Goal: Task Accomplishment & Management: Use online tool/utility

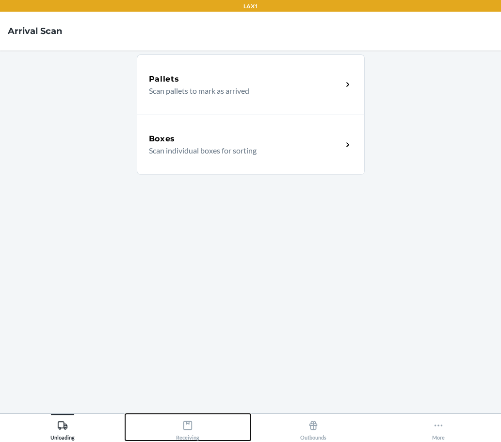
click at [207, 428] on button "Receiving" at bounding box center [187, 426] width 125 height 27
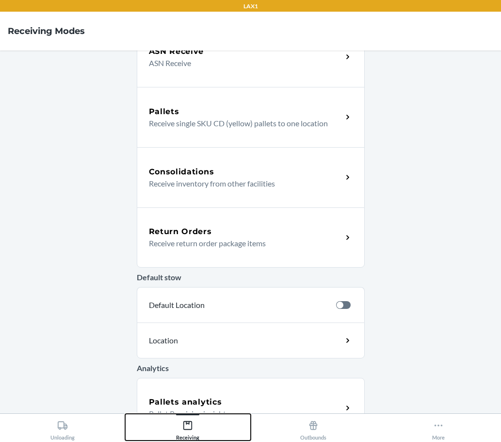
scroll to position [175, 0]
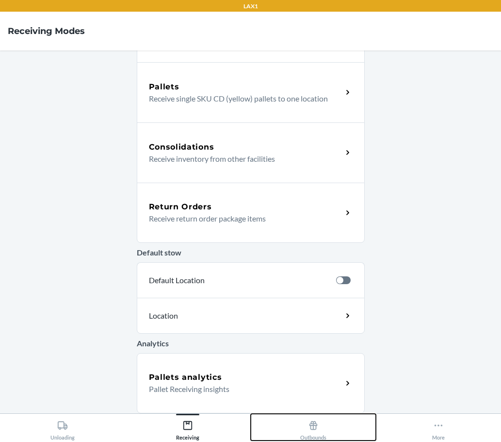
click at [326, 440] on div "Outbounds" at bounding box center [313, 428] width 26 height 24
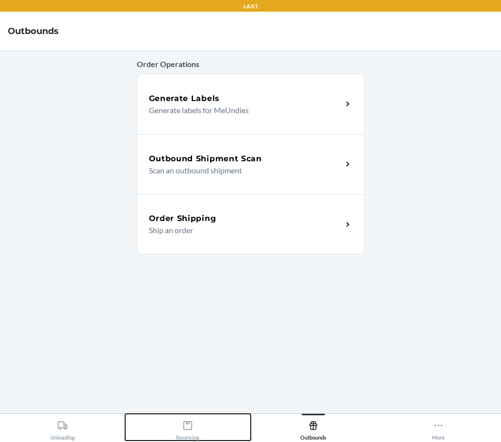
click at [200, 424] on button "Receiving" at bounding box center [187, 426] width 125 height 27
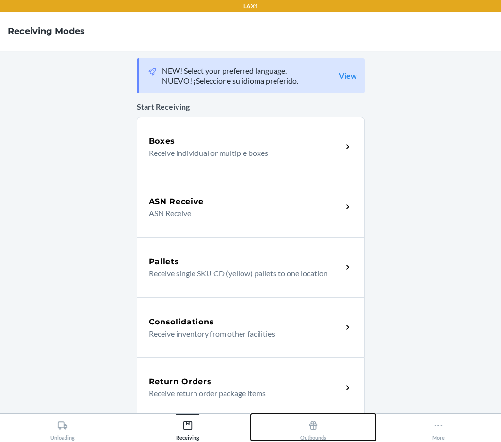
click at [295, 433] on button "Outbounds" at bounding box center [313, 426] width 125 height 27
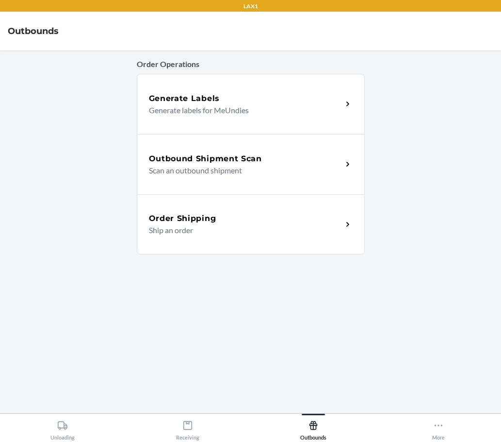
click at [295, 381] on div "Order Operations Generate Labels Generate labels for MeUndies Outbound Shipment…" at bounding box center [251, 231] width 228 height 347
click at [314, 364] on div "Order Operations Generate Labels Generate labels for MeUndies Outbound Shipment…" at bounding box center [251, 231] width 228 height 347
click at [66, 205] on main "Order Operations Generate Labels Generate labels for MeUndies Outbound Shipment…" at bounding box center [250, 231] width 501 height 362
click at [191, 426] on icon at bounding box center [187, 425] width 11 height 11
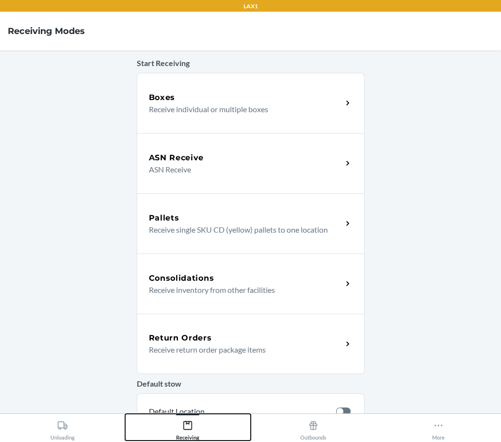
scroll to position [33, 0]
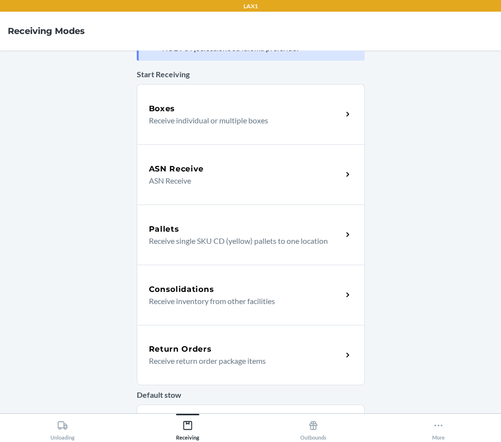
click at [298, 349] on div "Return Orders" at bounding box center [246, 349] width 194 height 12
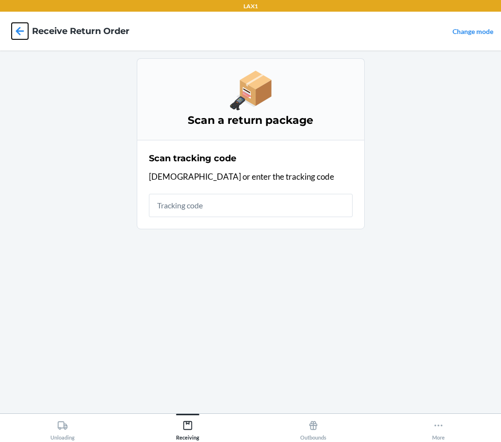
click at [21, 28] on icon at bounding box center [20, 31] width 16 height 16
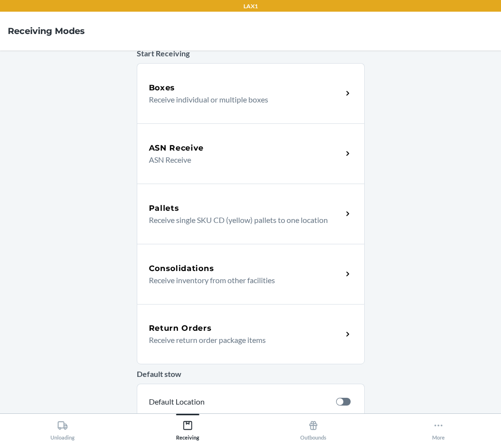
scroll to position [65, 0]
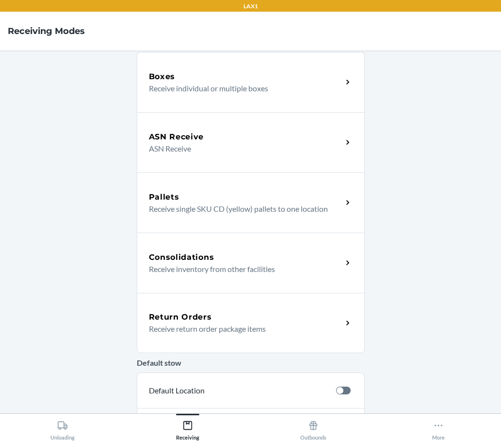
click at [210, 327] on p "Receive return order package items" at bounding box center [242, 329] width 186 height 12
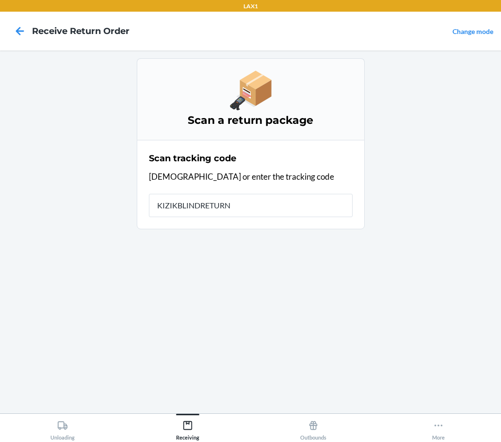
type input "KIZIKBLINDRETURNS"
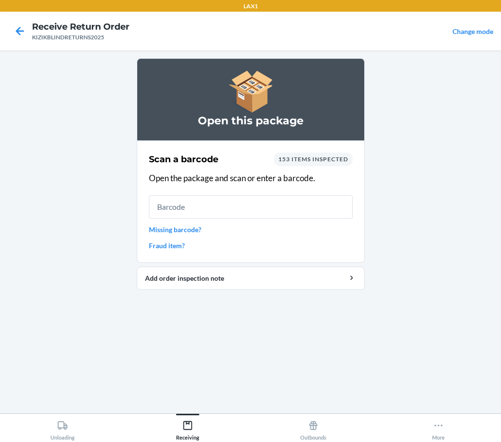
click at [217, 201] on input "text" at bounding box center [251, 206] width 204 height 23
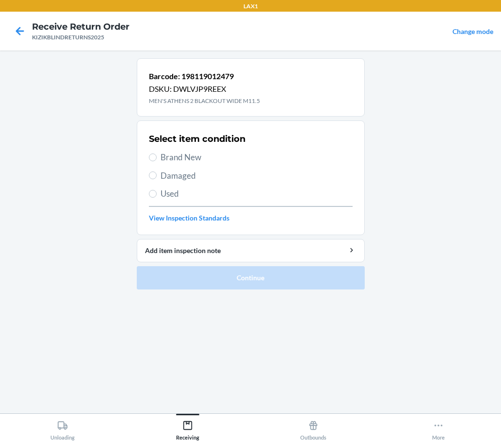
drag, startPoint x: 182, startPoint y: 151, endPoint x: 188, endPoint y: 148, distance: 6.3
click at [188, 148] on div "Select item condition Brand New Damaged Used View Inspection Standards" at bounding box center [251, 178] width 204 height 96
click at [150, 155] on input "Brand New" at bounding box center [153, 157] width 8 height 8
radio input "true"
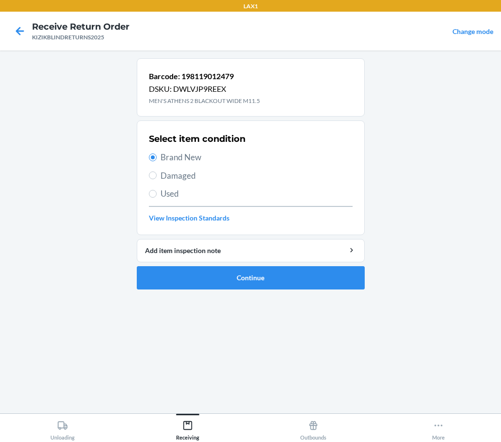
click at [252, 319] on div "Barcode: 198119012479 DSKU: DWLVJP9REEX MEN'S ATHENS 2 BLACKOUT WIDE M11.5 Sele…" at bounding box center [251, 231] width 228 height 347
click at [277, 277] on button "Continue" at bounding box center [251, 277] width 228 height 23
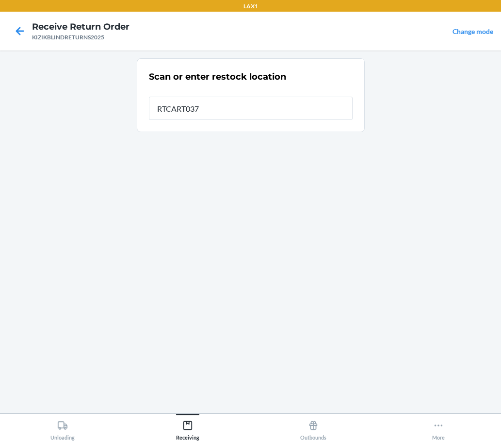
type input "RTCART037"
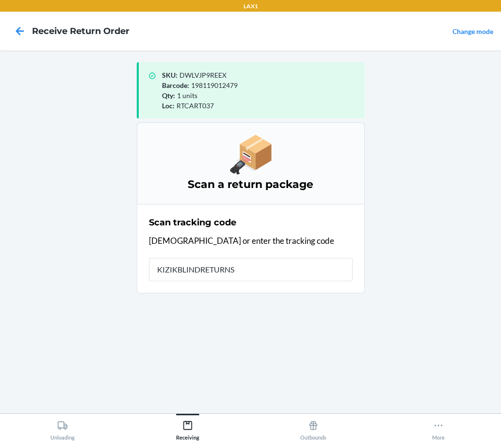
type input "KIZIKBLINDRETURNS2"
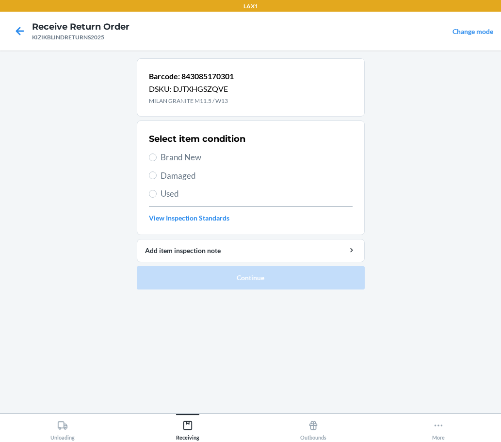
click at [194, 150] on div "Select item condition Brand New Damaged Used View Inspection Standards" at bounding box center [251, 178] width 204 height 96
click at [184, 153] on span "Brand New" at bounding box center [257, 157] width 192 height 13
click at [157, 153] on input "Brand New" at bounding box center [153, 157] width 8 height 8
radio input "true"
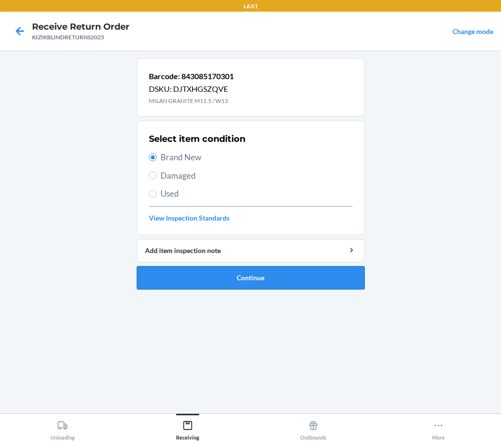
click at [239, 275] on button "Continue" at bounding box center [251, 277] width 228 height 23
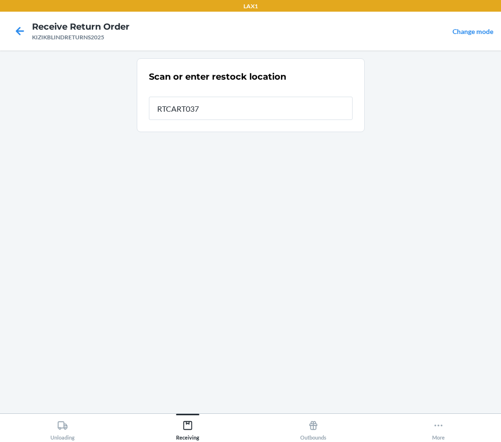
type input "RTCART037"
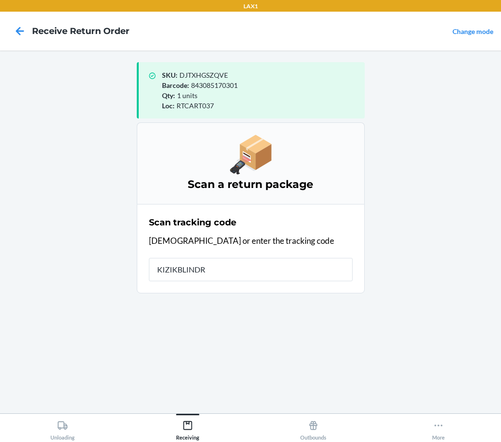
type input "KIZIKBLINDRE"
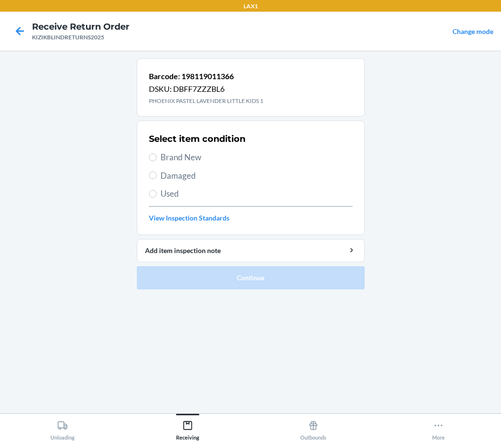
click at [204, 156] on span "Brand New" at bounding box center [257, 157] width 192 height 13
click at [157, 156] on input "Brand New" at bounding box center [153, 157] width 8 height 8
radio input "true"
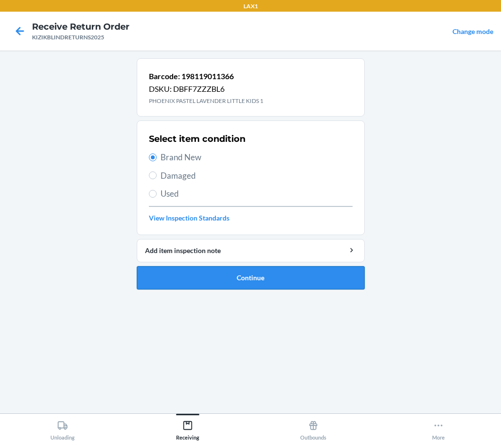
click at [286, 275] on button "Continue" at bounding box center [251, 277] width 228 height 23
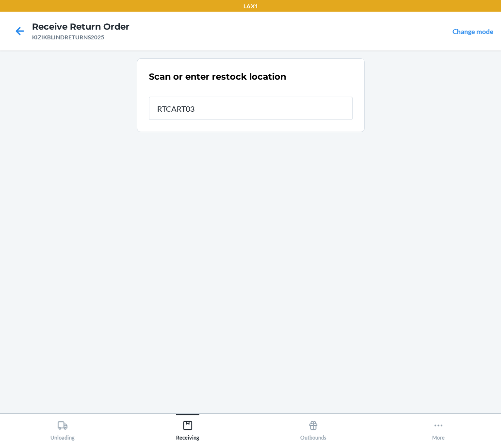
type input "RTCART037"
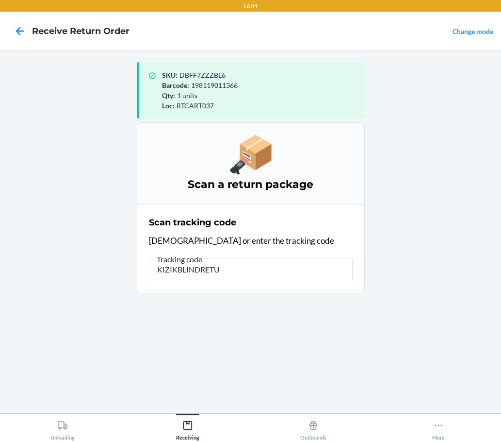
type input "KIZIKBLINDRETUR"
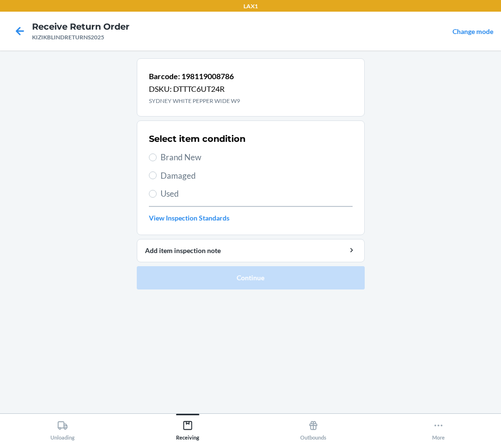
click at [198, 158] on span "Brand New" at bounding box center [257, 157] width 192 height 13
click at [157, 158] on input "Brand New" at bounding box center [153, 157] width 8 height 8
radio input "true"
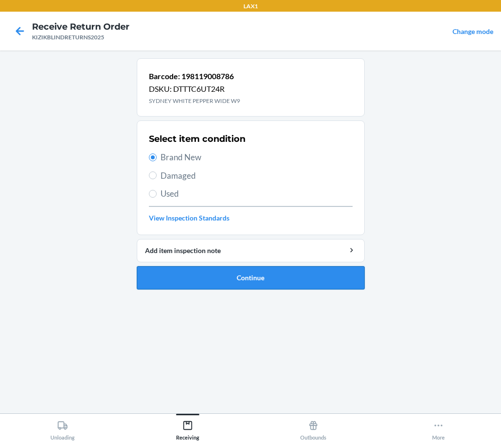
click at [258, 280] on button "Continue" at bounding box center [251, 277] width 228 height 23
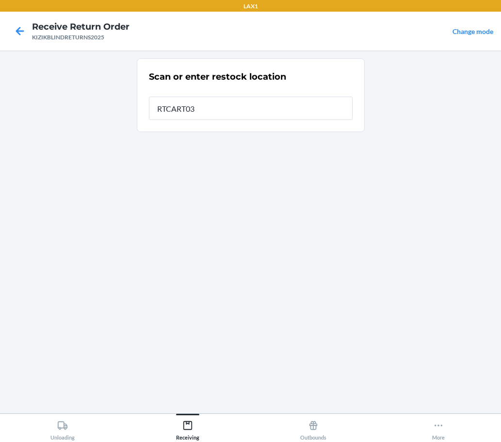
type input "RTCART037"
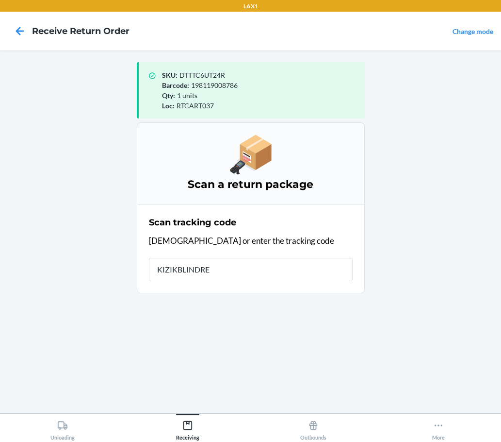
type input "KIZIKBLINDRET"
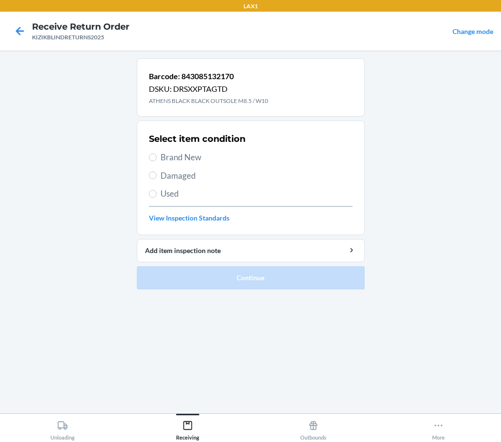
click at [181, 151] on span "Brand New" at bounding box center [257, 157] width 192 height 13
click at [157, 153] on input "Brand New" at bounding box center [153, 157] width 8 height 8
radio input "true"
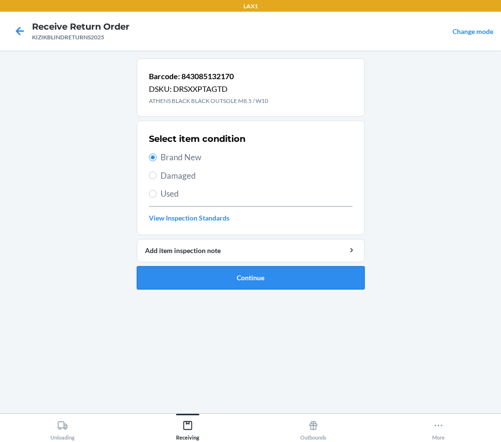
click at [345, 280] on button "Continue" at bounding box center [251, 277] width 228 height 23
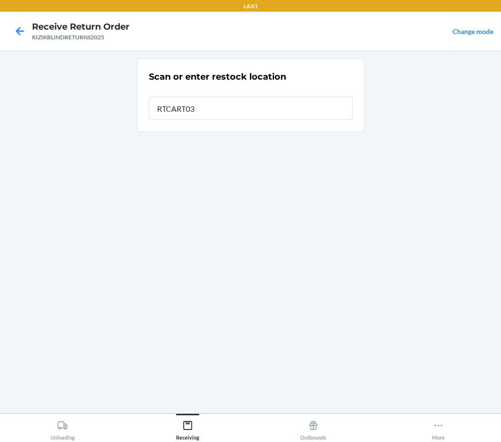
type input "RTCART037"
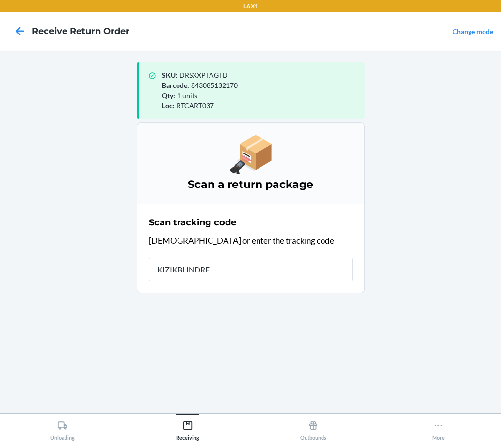
type input "KIZIKBLINDRET"
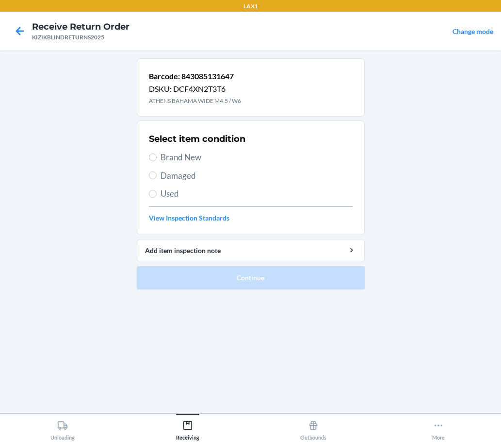
click at [199, 156] on span "Brand New" at bounding box center [257, 157] width 192 height 13
click at [157, 156] on input "Brand New" at bounding box center [153, 157] width 8 height 8
radio input "true"
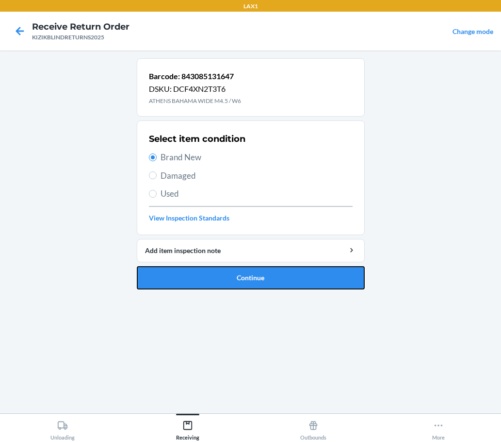
click at [300, 275] on button "Continue" at bounding box center [251, 277] width 228 height 23
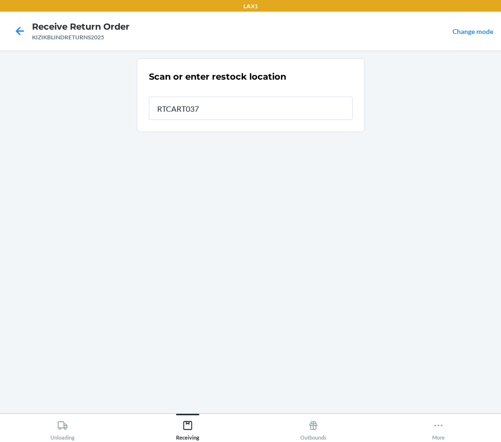
type input "RTCART037"
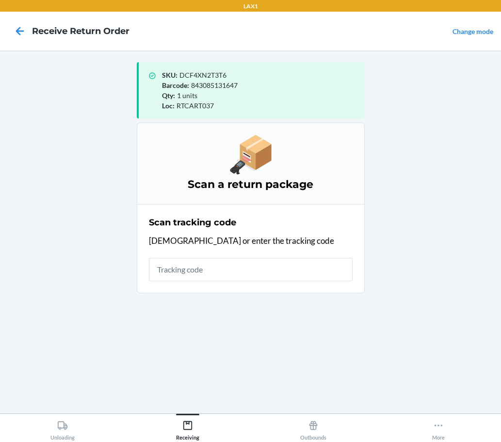
drag, startPoint x: 145, startPoint y: 165, endPoint x: 140, endPoint y: 187, distance: 22.5
click at [146, 165] on div "Scan a return package" at bounding box center [251, 163] width 228 height 82
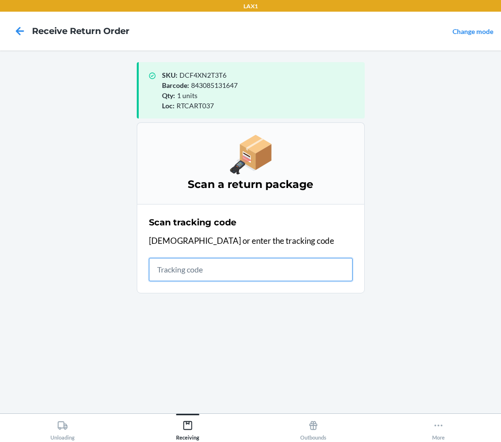
click at [192, 272] on input "text" at bounding box center [251, 269] width 204 height 23
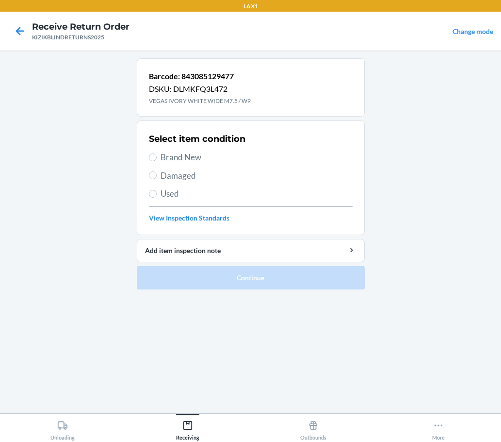
click at [178, 154] on span "Brand New" at bounding box center [257, 157] width 192 height 13
click at [157, 154] on input "Brand New" at bounding box center [153, 157] width 8 height 8
radio input "true"
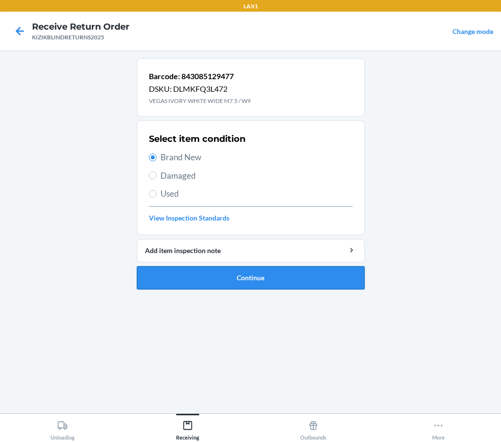
click at [256, 283] on button "Continue" at bounding box center [251, 277] width 228 height 23
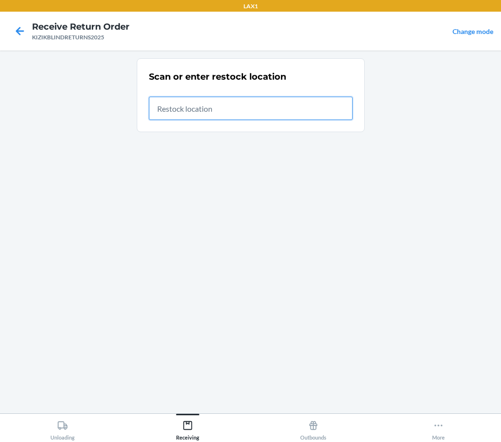
click at [237, 112] on input "text" at bounding box center [251, 108] width 204 height 23
click at [240, 112] on input "text" at bounding box center [251, 108] width 204 height 23
type input "RTCART037"
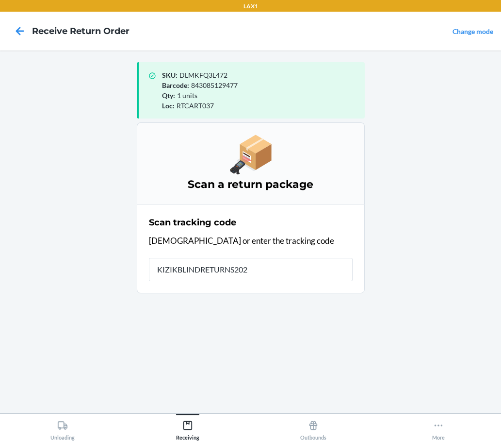
type input "KIZIKBLINDRETURNS2025"
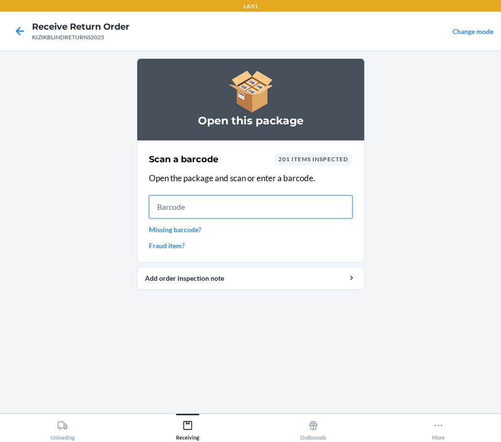
click at [301, 205] on input "text" at bounding box center [251, 206] width 204 height 23
click at [285, 208] on input "text" at bounding box center [251, 206] width 204 height 23
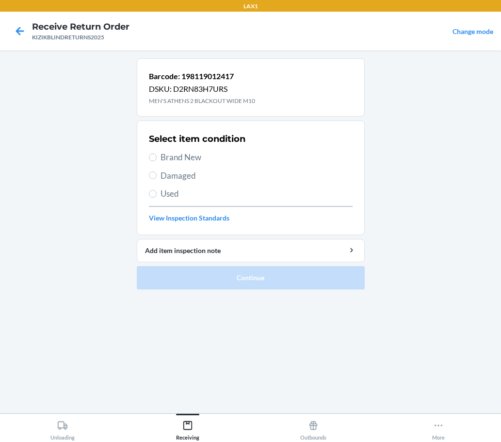
click at [220, 162] on span "Brand New" at bounding box center [257, 157] width 192 height 13
click at [157, 161] on input "Brand New" at bounding box center [153, 157] width 8 height 8
radio input "true"
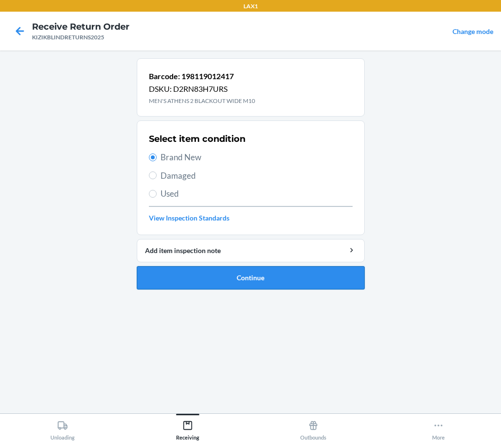
click at [284, 286] on button "Continue" at bounding box center [251, 277] width 228 height 23
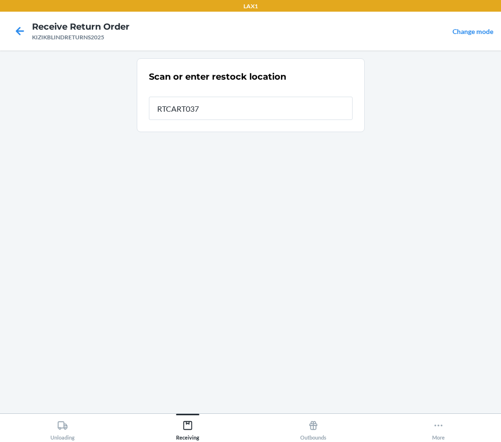
type input "RTCART037"
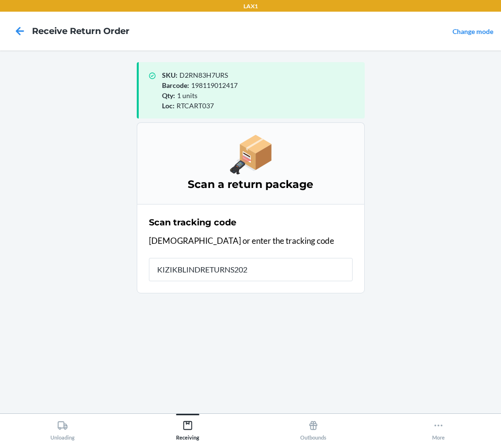
type input "KIZIKBLINDRETURNS2025"
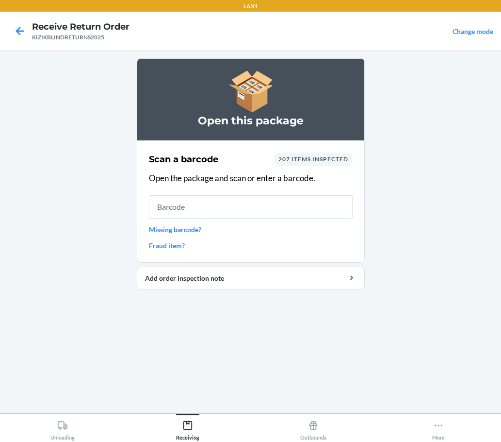
click at [247, 211] on input "text" at bounding box center [251, 206] width 204 height 23
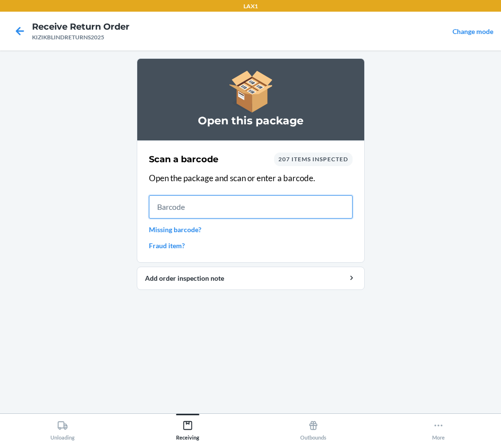
click at [294, 213] on input "text" at bounding box center [251, 206] width 204 height 23
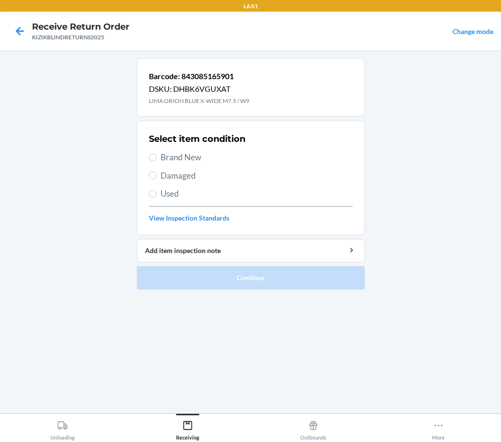
click at [202, 155] on span "Brand New" at bounding box center [257, 157] width 192 height 13
click at [157, 155] on input "Brand New" at bounding box center [153, 157] width 8 height 8
radio input "true"
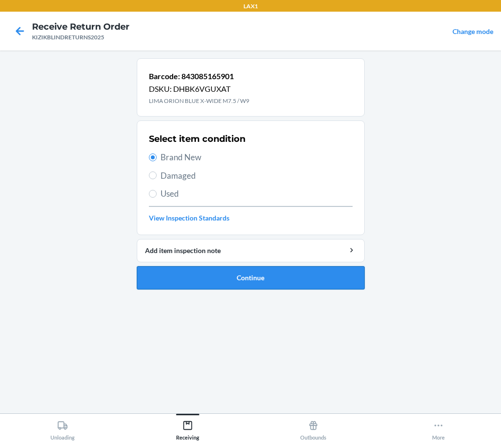
click at [294, 280] on button "Continue" at bounding box center [251, 277] width 228 height 23
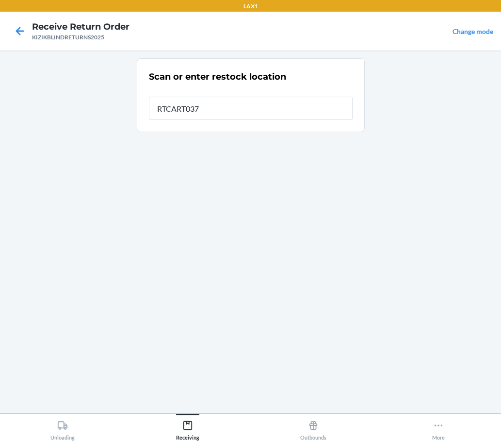
type input "RTCART037"
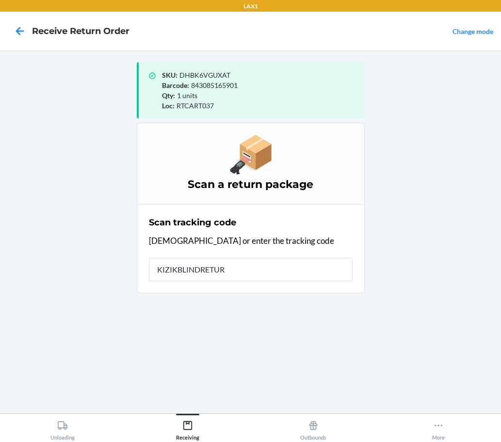
type input "KIZIKBLINDRETURN"
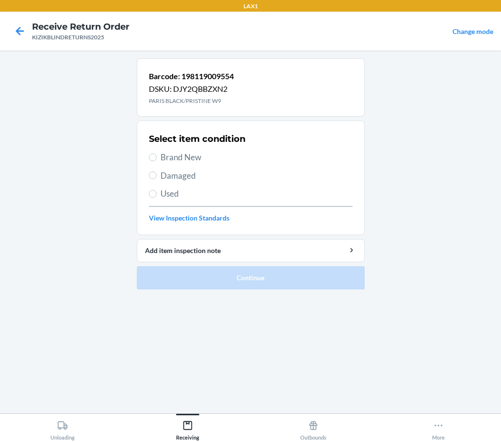
drag, startPoint x: 102, startPoint y: 151, endPoint x: 172, endPoint y: 151, distance: 69.9
click at [102, 151] on main "Barcode: 198119009554 DSKU: DJY2QBBZXN2 PARIS BLACK/PRISTINE W9 Select item con…" at bounding box center [250, 231] width 501 height 362
click at [172, 151] on span "Brand New" at bounding box center [257, 157] width 192 height 13
click at [157, 153] on input "Brand New" at bounding box center [153, 157] width 8 height 8
radio input "true"
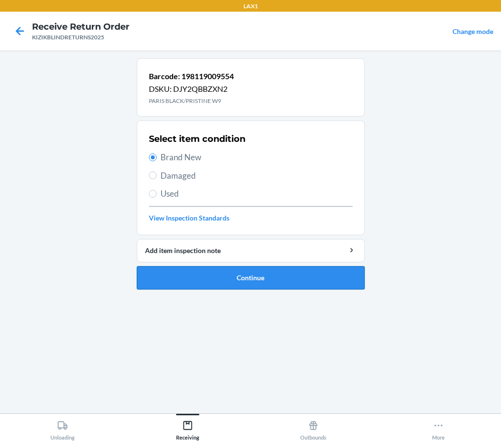
click at [308, 277] on button "Continue" at bounding box center [251, 277] width 228 height 23
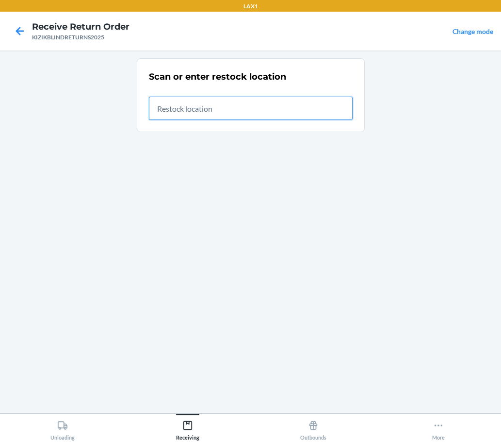
click at [286, 112] on input "text" at bounding box center [251, 108] width 204 height 23
type input "RTCART037"
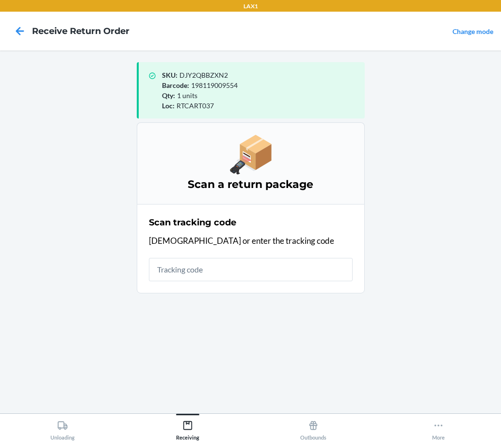
click at [340, 270] on input "text" at bounding box center [251, 269] width 204 height 23
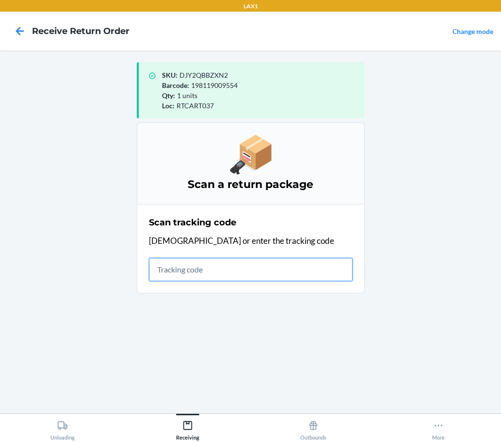
click at [314, 280] on input "text" at bounding box center [251, 269] width 204 height 23
click at [317, 275] on input "text" at bounding box center [251, 269] width 204 height 23
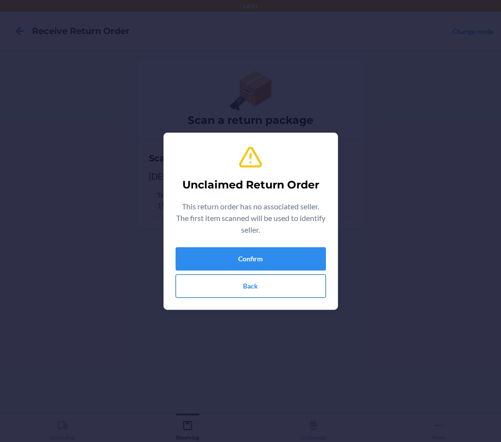
click at [258, 297] on button "Back" at bounding box center [251, 285] width 150 height 23
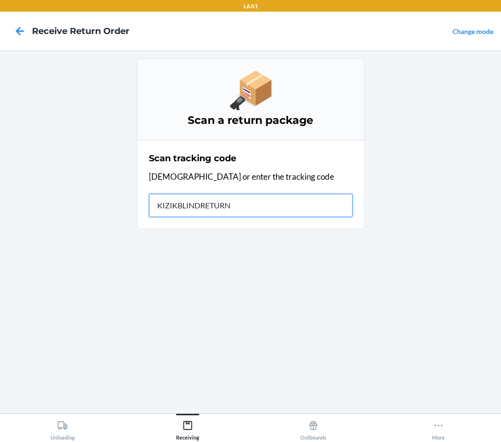
type input "KIZIKBLINDRETURNS"
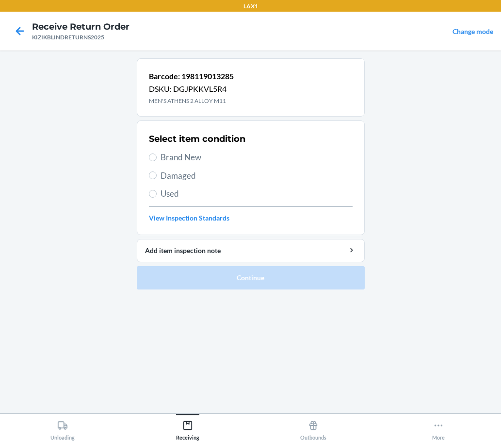
click at [175, 159] on span "Brand New" at bounding box center [257, 157] width 192 height 13
click at [157, 159] on input "Brand New" at bounding box center [153, 157] width 8 height 8
radio input "true"
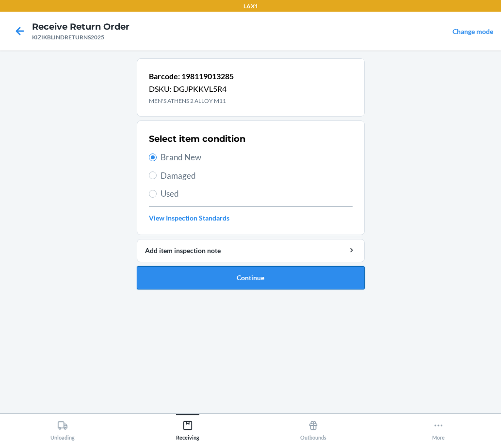
click at [250, 274] on button "Continue" at bounding box center [251, 277] width 228 height 23
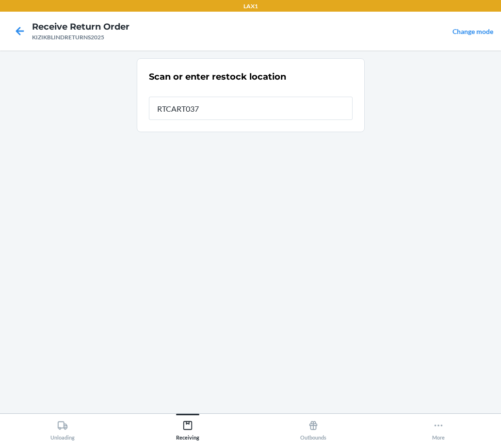
type input "RTCART037"
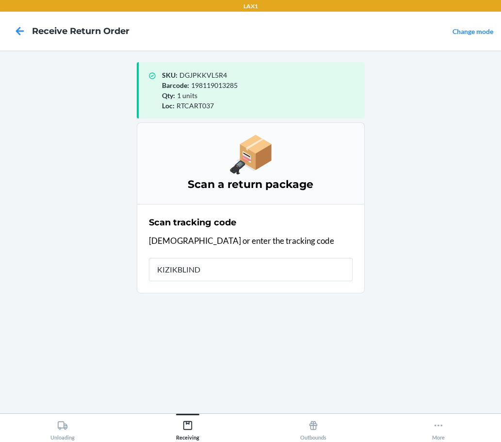
type input "KIZIKBLINDR"
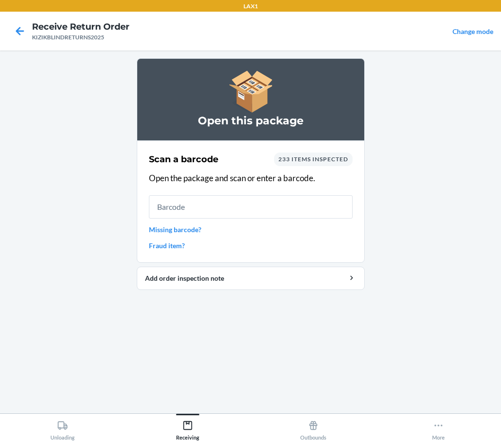
click at [230, 199] on input "text" at bounding box center [251, 206] width 204 height 23
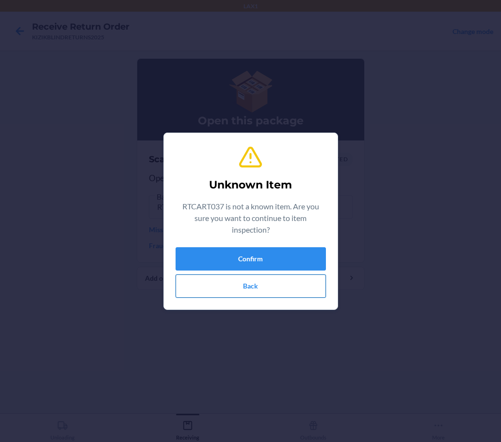
click at [294, 288] on button "Back" at bounding box center [251, 285] width 150 height 23
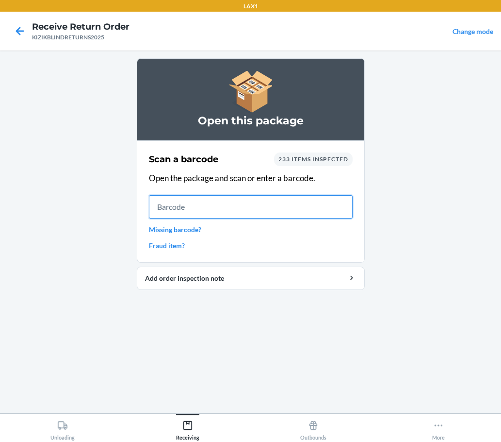
click at [246, 220] on div "Scan a barcode 233 items inspected Open the package and scan or enter a barcode…" at bounding box center [251, 201] width 204 height 104
click at [258, 208] on input "text" at bounding box center [251, 206] width 204 height 23
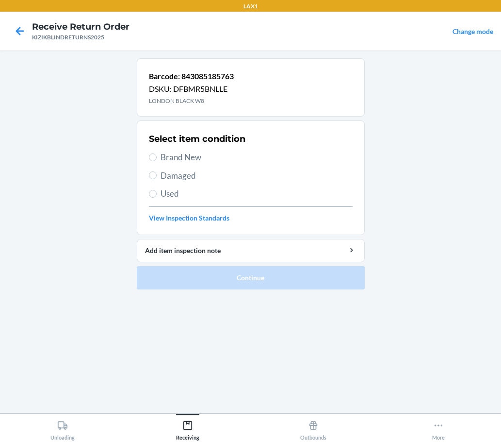
click at [180, 158] on span "Brand New" at bounding box center [257, 157] width 192 height 13
click at [157, 158] on input "Brand New" at bounding box center [153, 157] width 8 height 8
radio input "true"
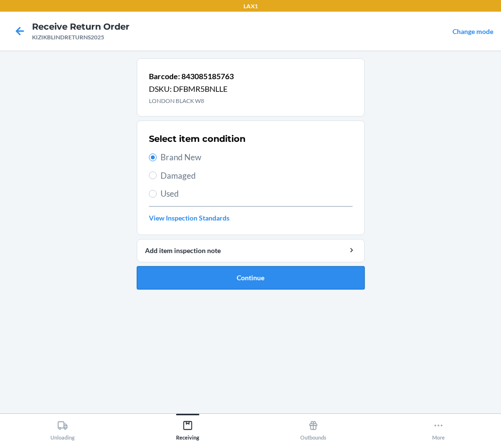
click at [299, 275] on button "Continue" at bounding box center [251, 277] width 228 height 23
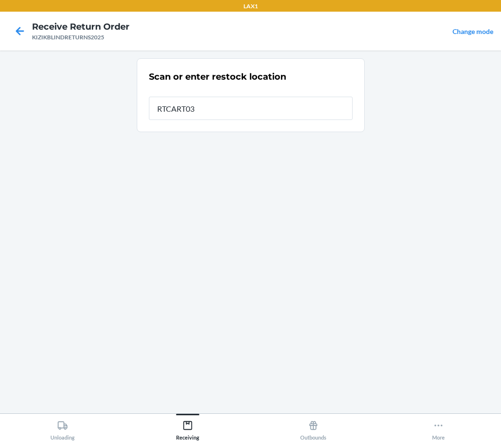
type input "RTCART037"
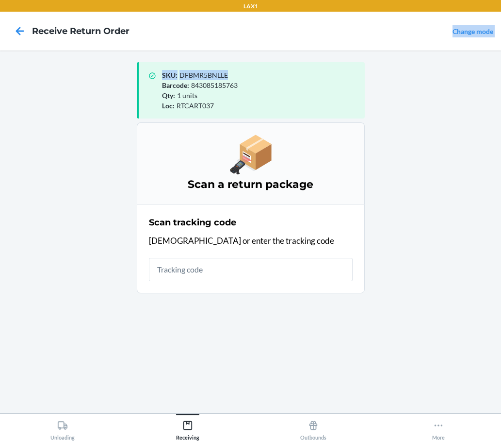
click at [274, 50] on div "LAX1 Receive Return Order Change mode SKU : DFBMR5BNLLE Barcode : 843085185763 …" at bounding box center [250, 221] width 501 height 442
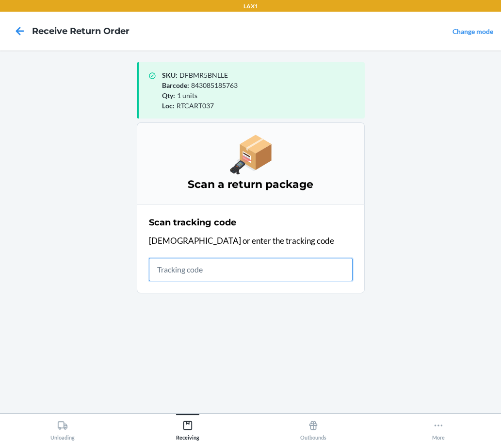
click at [280, 262] on input "text" at bounding box center [251, 269] width 204 height 23
click at [197, 274] on input "text" at bounding box center [251, 269] width 204 height 23
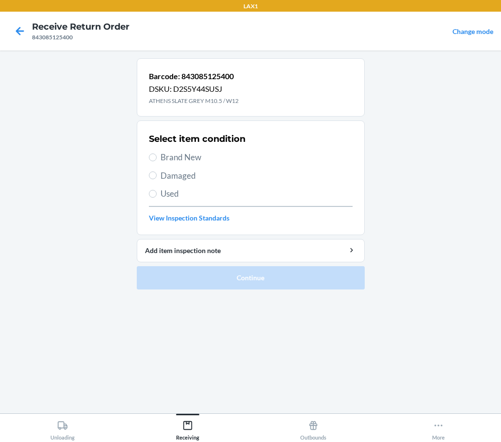
click at [204, 160] on span "Brand New" at bounding box center [257, 157] width 192 height 13
click at [157, 160] on input "Brand New" at bounding box center [153, 157] width 8 height 8
radio input "true"
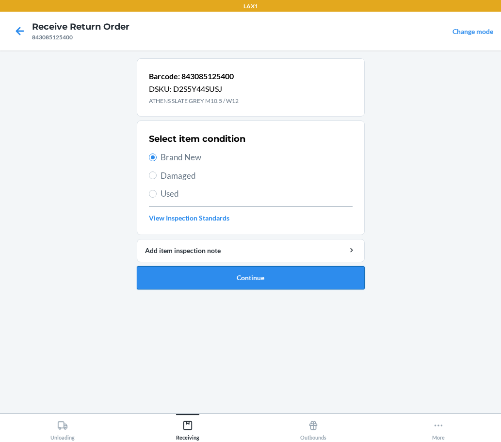
click at [270, 272] on button "Continue" at bounding box center [251, 277] width 228 height 23
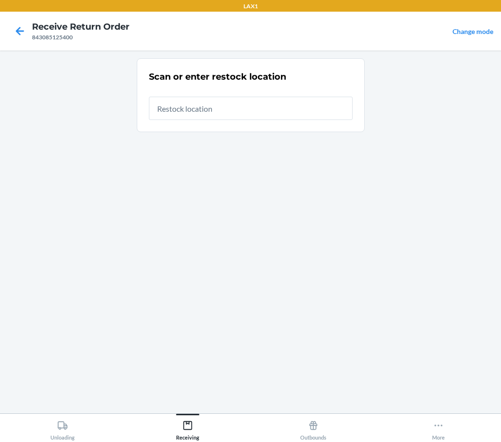
click at [242, 115] on input "text" at bounding box center [251, 108] width 204 height 23
type input "RTCART037"
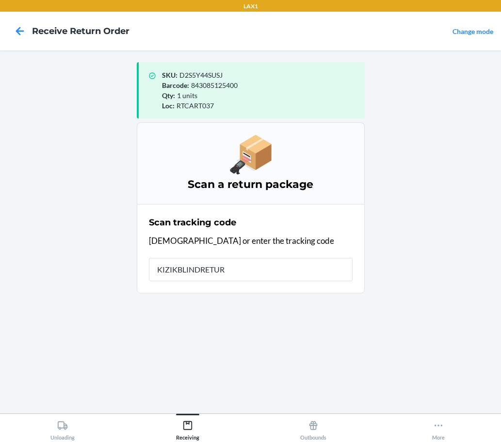
type input "KIZIKBLINDRETURN"
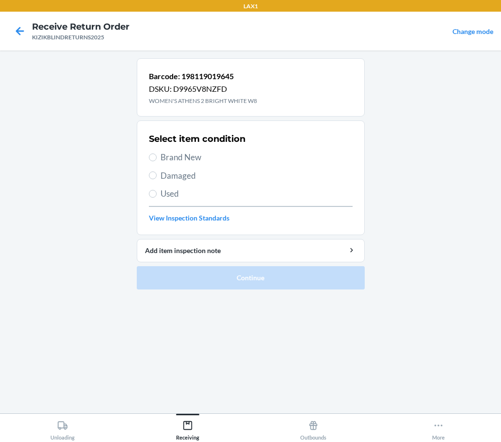
click at [171, 194] on span "Used" at bounding box center [257, 193] width 192 height 13
click at [157, 194] on input "Used" at bounding box center [153, 194] width 8 height 8
radio input "true"
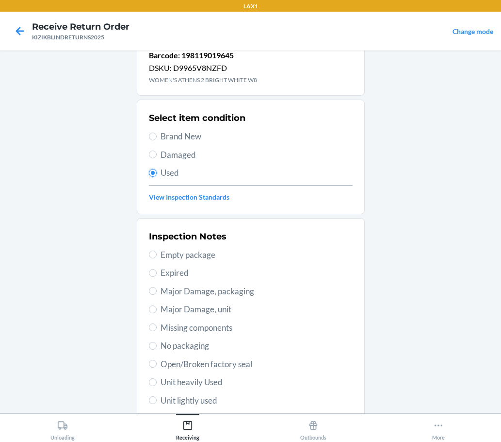
scroll to position [33, 0]
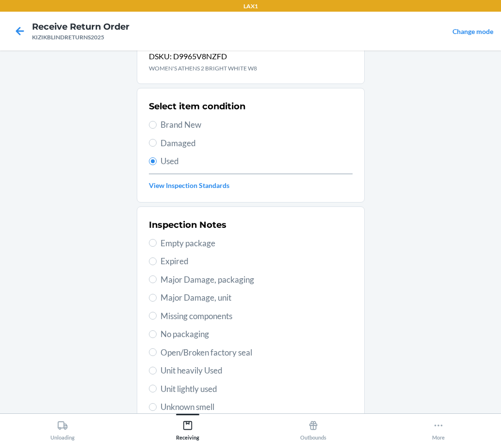
click at [185, 139] on span "Damaged" at bounding box center [257, 143] width 192 height 13
click at [157, 139] on input "Damaged" at bounding box center [153, 143] width 8 height 8
radio input "true"
click at [173, 158] on span "Used" at bounding box center [257, 161] width 192 height 13
click at [157, 158] on input "Used" at bounding box center [153, 161] width 8 height 8
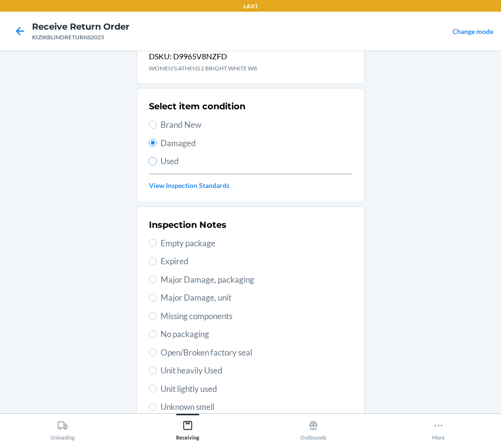
radio input "true"
radio input "false"
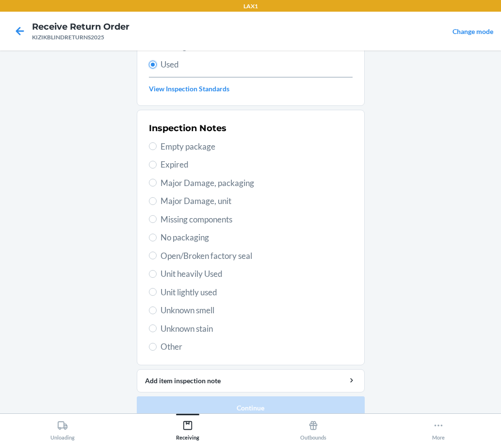
scroll to position [130, 0]
click at [207, 278] on span "Unit heavily Used" at bounding box center [257, 273] width 192 height 13
click at [157, 277] on input "Unit heavily Used" at bounding box center [153, 273] width 8 height 8
radio input "true"
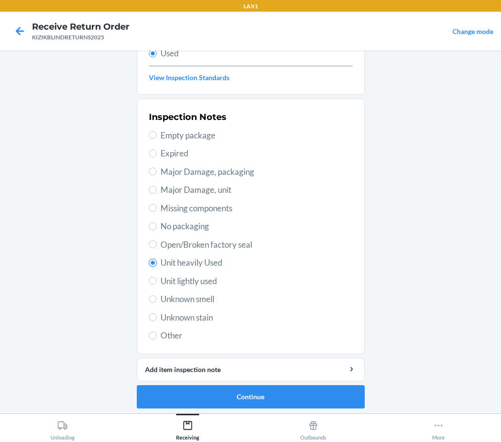
scroll to position [143, 0]
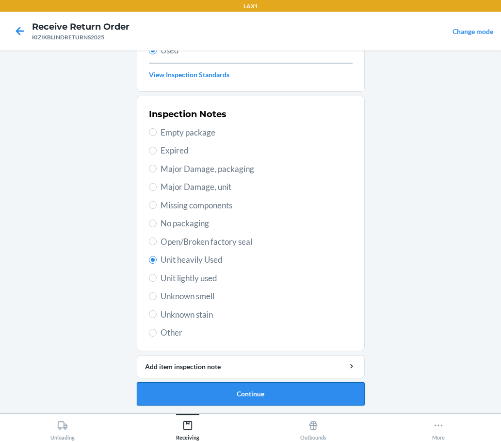
click at [257, 401] on button "Continue" at bounding box center [251, 393] width 228 height 23
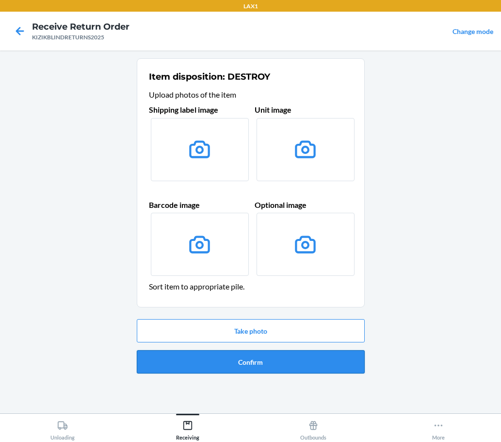
click at [232, 370] on button "Confirm" at bounding box center [251, 361] width 228 height 23
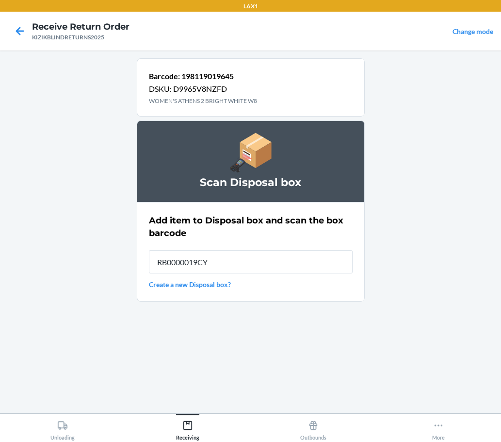
type input "RB0000019CY"
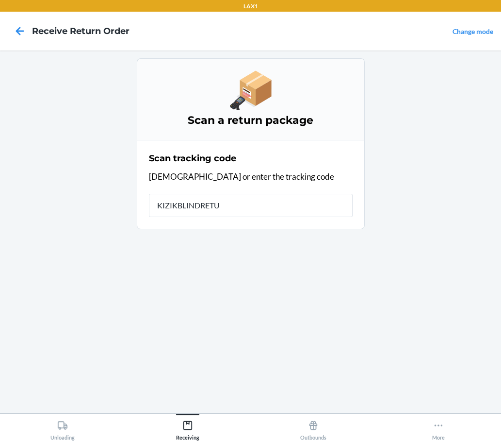
type input "KIZIKBLINDRETUR"
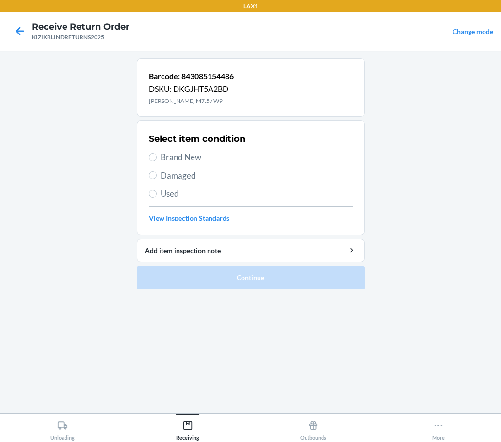
click at [185, 209] on div "Select item condition Brand New Damaged Used View Inspection Standards" at bounding box center [251, 178] width 204 height 96
click at [156, 197] on label "Used" at bounding box center [251, 193] width 204 height 13
click at [156, 197] on input "Used" at bounding box center [153, 194] width 8 height 8
radio input "true"
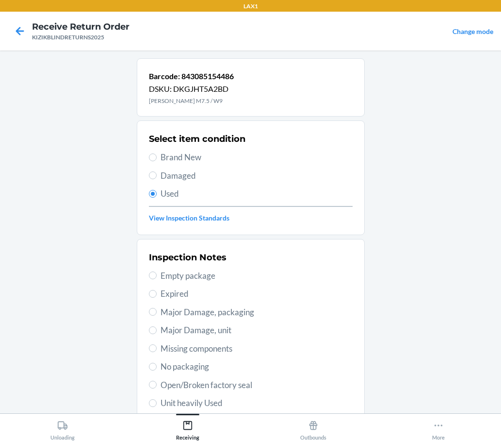
drag, startPoint x: 213, startPoint y: 289, endPoint x: 99, endPoint y: 245, distance: 121.8
click at [99, 245] on main "Barcode: 843085154486 DSKU: DKGJHT5A2BD IRVINE WHITE M7.5 / W9 Select item cond…" at bounding box center [250, 231] width 501 height 362
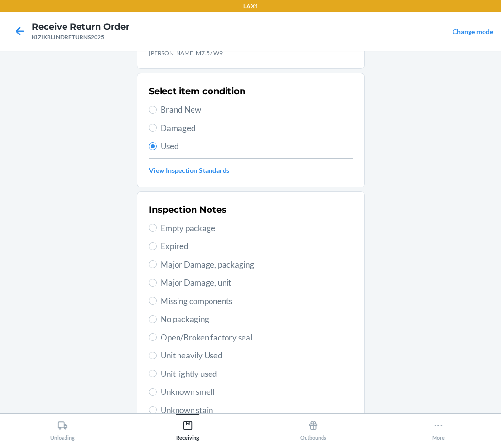
scroll to position [130, 0]
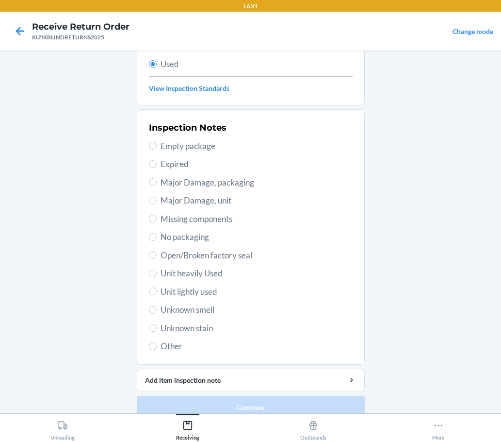
click at [172, 274] on span "Unit heavily Used" at bounding box center [257, 273] width 192 height 13
click at [157, 274] on input "Unit heavily Used" at bounding box center [153, 273] width 8 height 8
radio input "true"
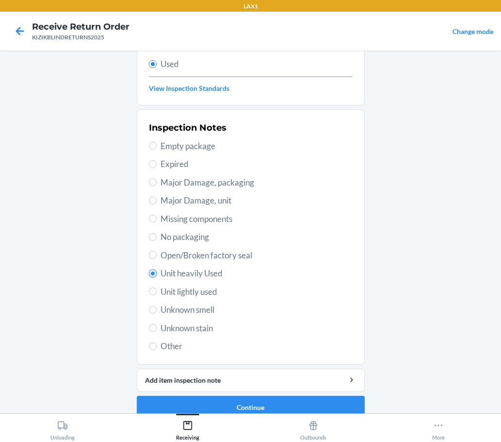
scroll to position [143, 0]
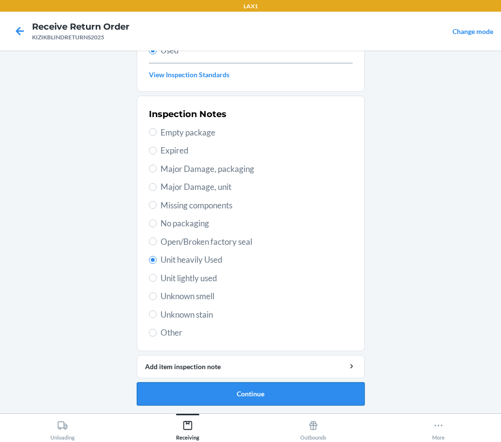
click at [288, 394] on button "Continue" at bounding box center [251, 393] width 228 height 23
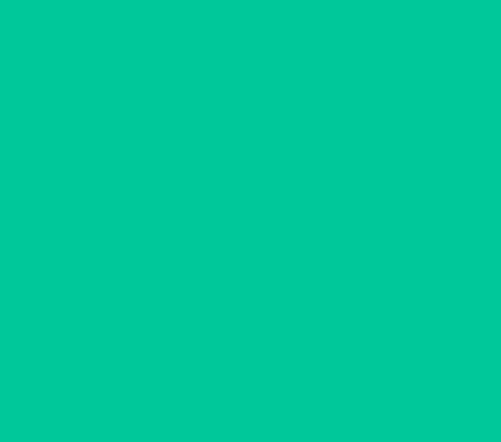
scroll to position [0, 0]
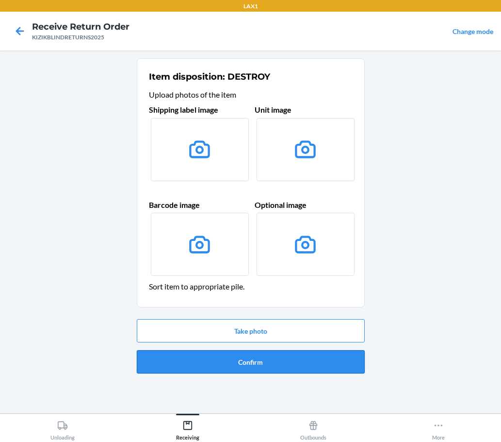
click at [290, 354] on button "Confirm" at bounding box center [251, 361] width 228 height 23
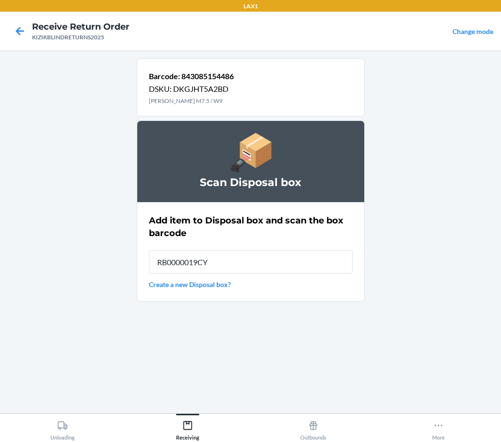
type input "RB0000019CY"
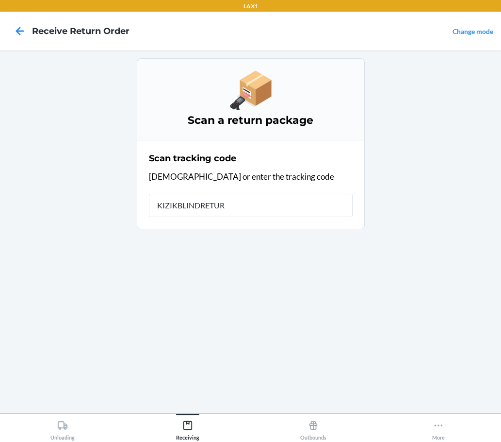
type input "KIZIKBLINDRETURN"
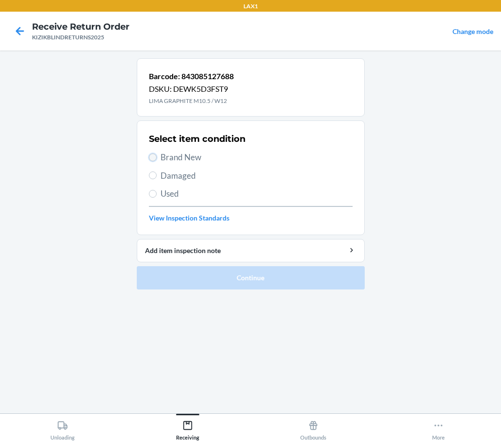
click at [156, 156] on input "Brand New" at bounding box center [153, 157] width 8 height 8
radio input "true"
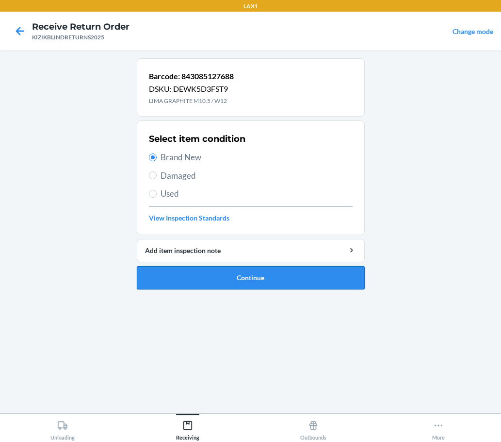
click at [296, 280] on button "Continue" at bounding box center [251, 277] width 228 height 23
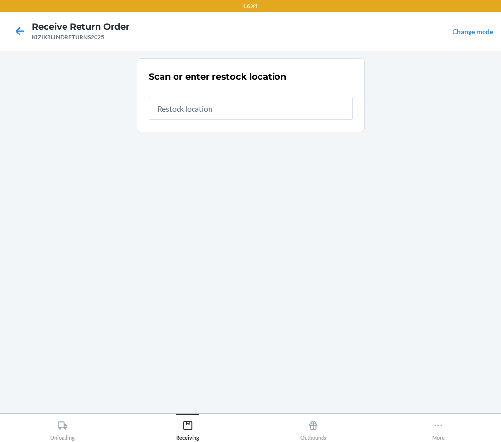
drag, startPoint x: 243, startPoint y: 102, endPoint x: 224, endPoint y: 113, distance: 21.7
click at [224, 113] on input "text" at bounding box center [251, 108] width 204 height 23
type input "RTCART037"
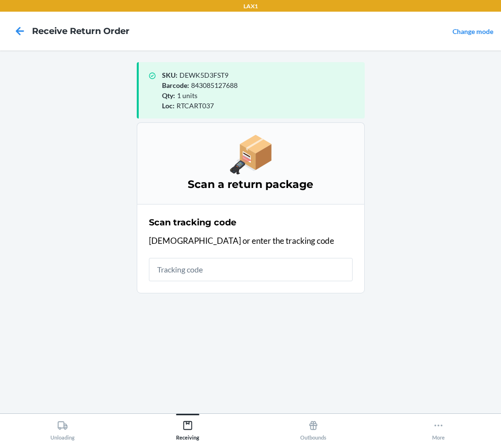
click at [226, 86] on span "843085127688" at bounding box center [214, 85] width 47 height 8
copy span "843085127688"
